Goal: Find specific page/section: Find specific page/section

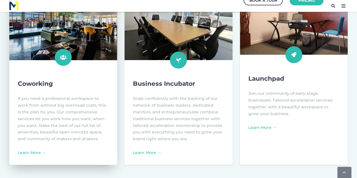
scroll to position [254, 0]
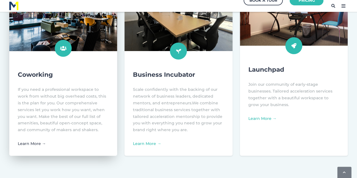
click at [38, 144] on link "Learn More →" at bounding box center [32, 143] width 28 height 5
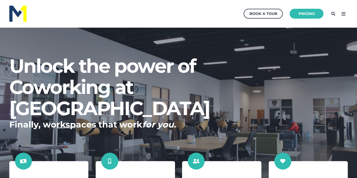
click at [333, 16] on icon at bounding box center [333, 13] width 9 height 9
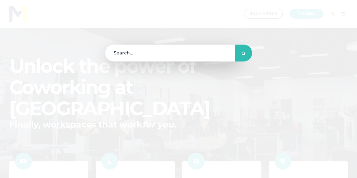
click at [135, 60] on input "search" at bounding box center [172, 53] width 135 height 17
type input "mail box"
click at [235, 45] on button "submit" at bounding box center [243, 53] width 17 height 17
